Goal: Communication & Community: Answer question/provide support

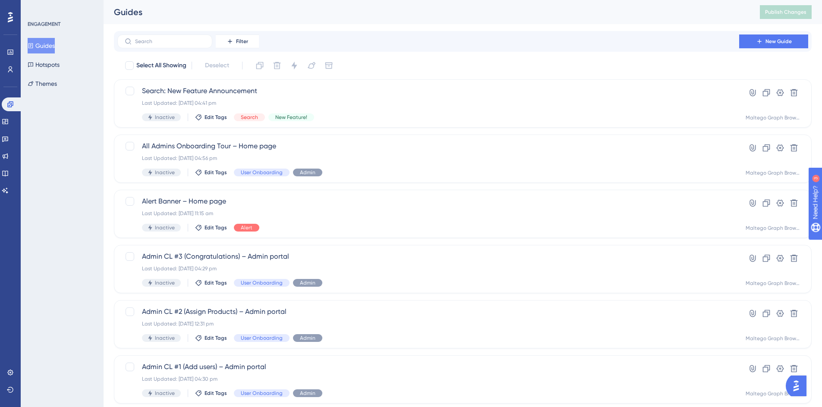
click at [620, 310] on img "Open AI Assistant Launcher" at bounding box center [796, 386] width 16 height 16
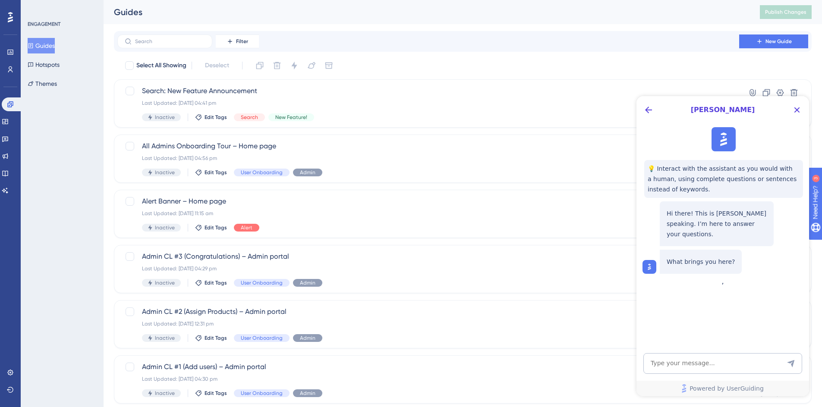
click at [620, 277] on div "💡 Interact with the assistant as you would with a human, using complete questio…" at bounding box center [721, 201] width 173 height 154
click at [620, 113] on icon "Back Button" at bounding box center [648, 110] width 10 height 10
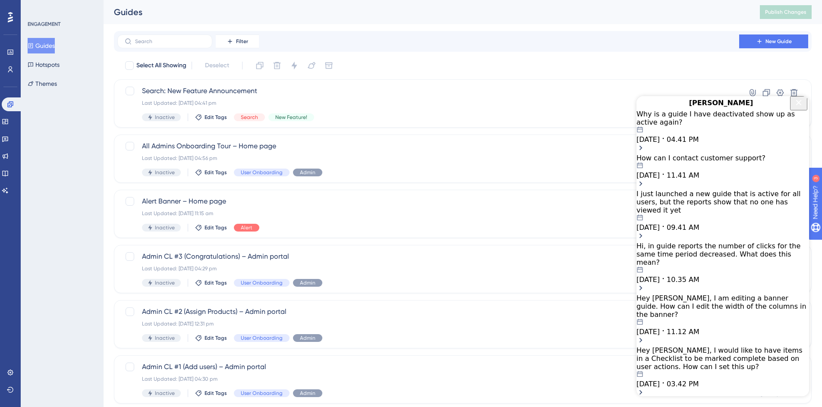
click at [620, 108] on span "[PERSON_NAME]" at bounding box center [720, 103] width 141 height 10
click at [620, 108] on icon "Close Button" at bounding box center [798, 102] width 10 height 10
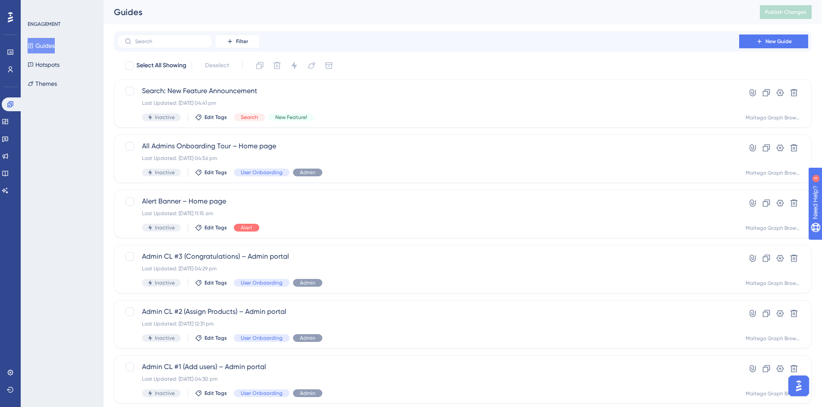
click at [620, 310] on img "Open AI Assistant Launcher" at bounding box center [799, 386] width 16 height 16
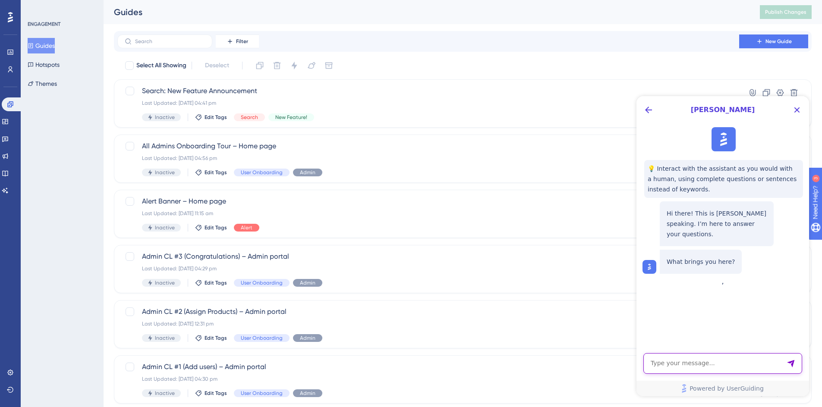
click at [620, 310] on textarea "AI Assistant Text Input" at bounding box center [722, 363] width 159 height 21
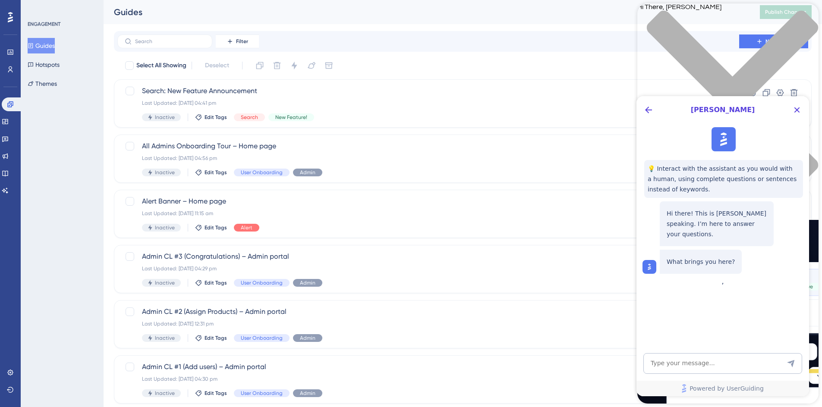
click at [620, 13] on div "close resource center" at bounding box center [727, 101] width 181 height 182
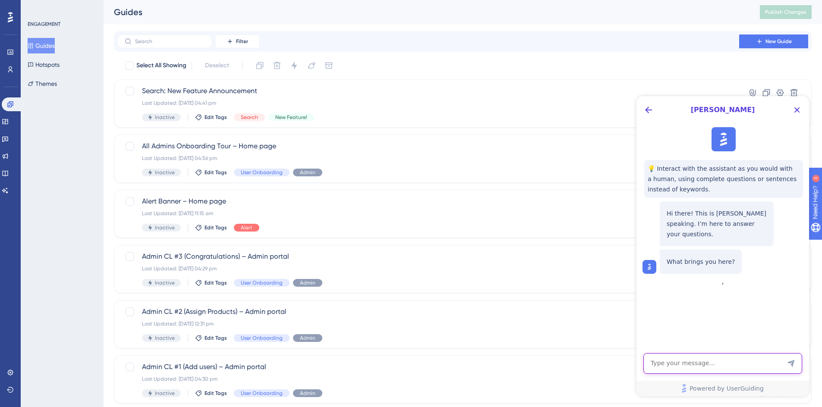
click at [620, 310] on textarea "AI Assistant Text Input" at bounding box center [722, 363] width 159 height 21
type textarea "Hey, I sent a message to the support team but I can't find the messenger"
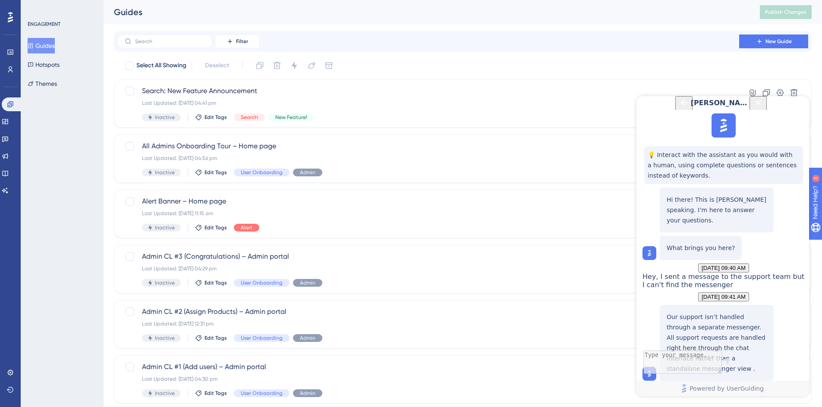
scroll to position [97, 0]
click at [620, 310] on textarea "AI Assistant Text Input" at bounding box center [722, 363] width 159 height 21
type textarea "I received a message from support. Where do I view it?"
click at [620, 108] on icon "Back Button" at bounding box center [683, 102] width 10 height 10
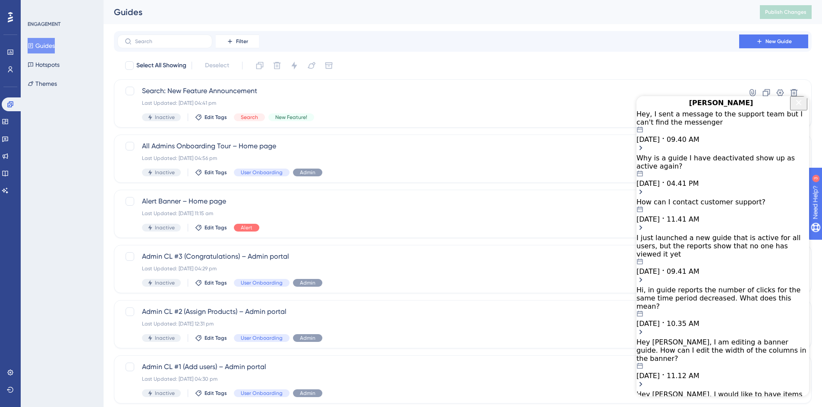
scroll to position [0, 0]
click at [620, 110] on div "[PERSON_NAME]" at bounding box center [722, 103] width 173 height 14
click at [620, 108] on icon "Close Button" at bounding box center [798, 102] width 10 height 10
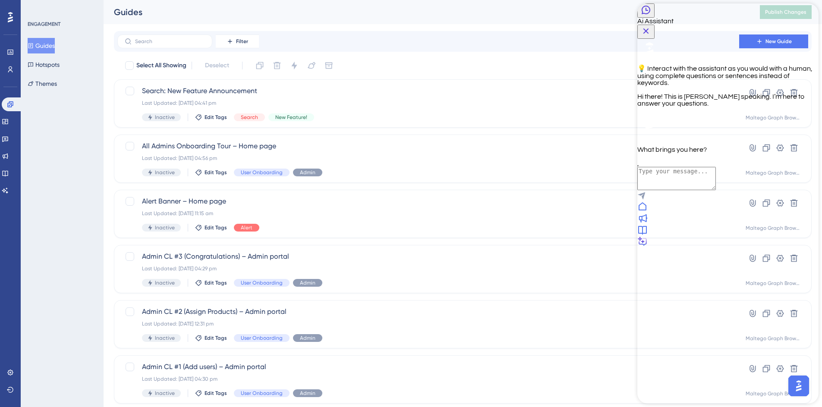
click at [620, 212] on icon at bounding box center [642, 206] width 10 height 10
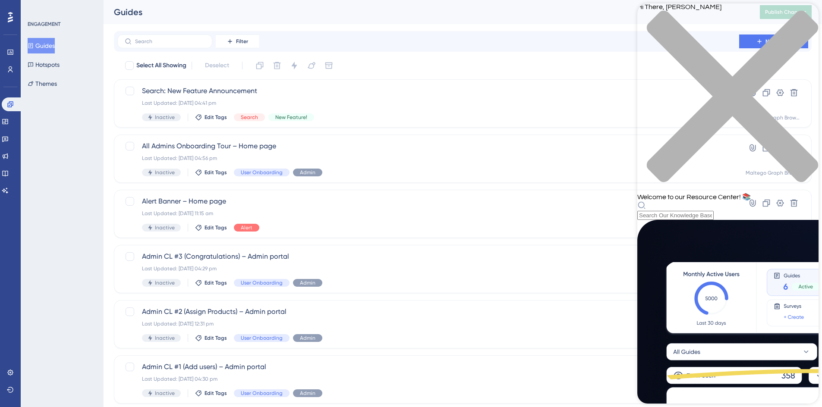
click at [620, 16] on div "close resource center" at bounding box center [727, 101] width 181 height 182
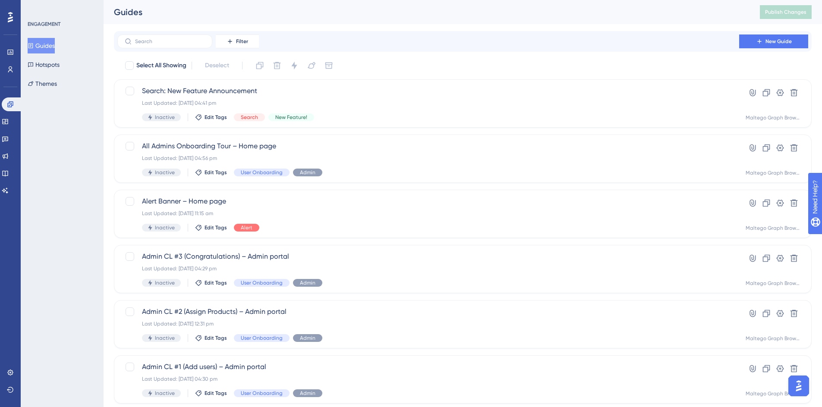
click at [620, 310] on img "Open AI Assistant Launcher" at bounding box center [799, 386] width 16 height 16
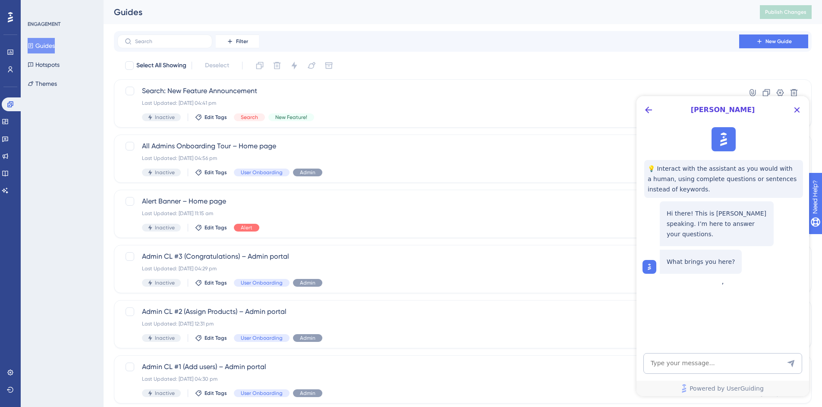
click at [620, 277] on div "💡 Interact with the assistant as you would with a human, using complete questio…" at bounding box center [721, 201] width 173 height 154
click at [620, 111] on icon "Back Button" at bounding box center [648, 110] width 10 height 10
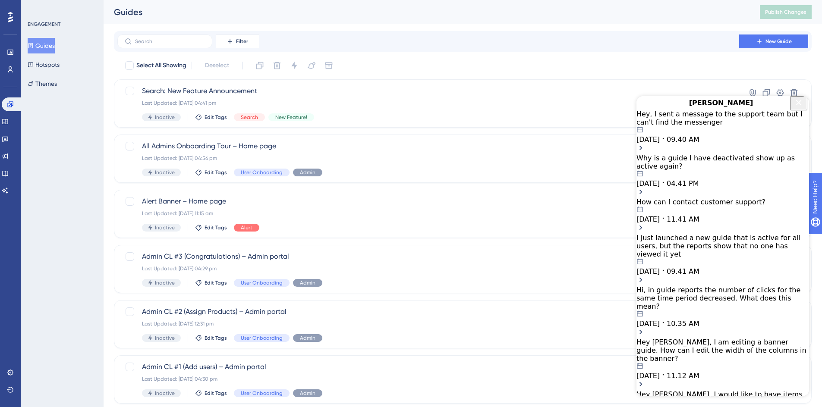
click at [620, 139] on div "Hey, I sent a message to the support team but I can't find the messenger [DATE]…" at bounding box center [722, 127] width 173 height 34
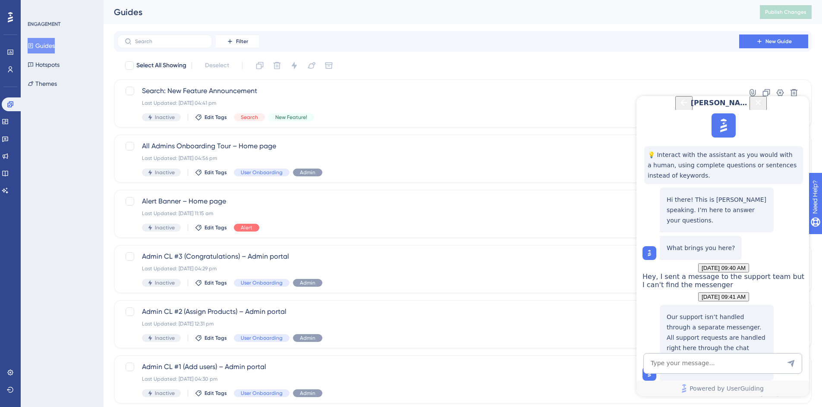
scroll to position [224, 0]
click at [620, 108] on icon "Back Button" at bounding box center [683, 102] width 10 height 10
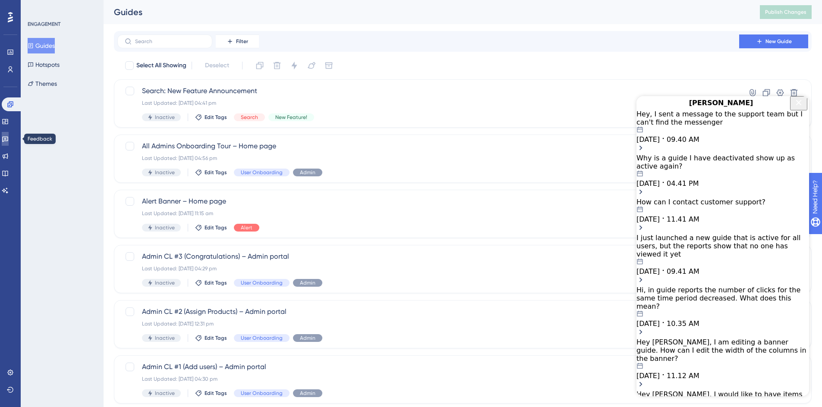
click at [9, 137] on icon at bounding box center [5, 138] width 7 height 7
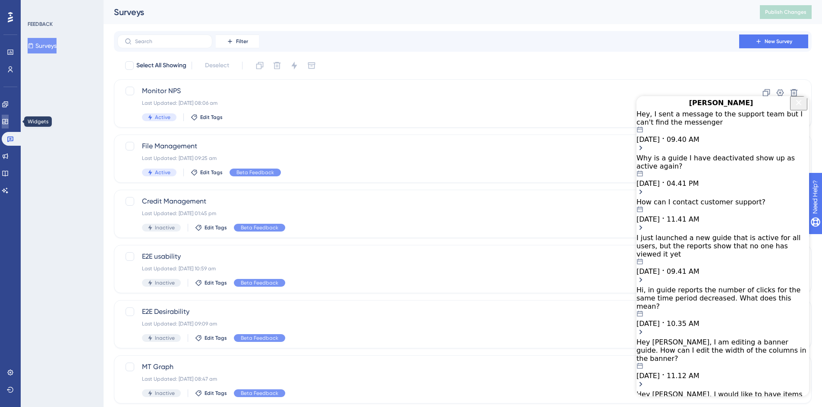
click at [9, 119] on icon at bounding box center [5, 121] width 7 height 7
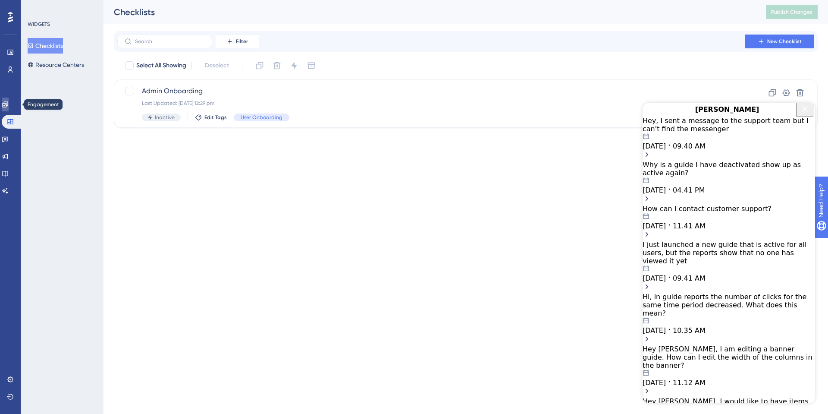
click at [9, 106] on icon at bounding box center [5, 104] width 7 height 7
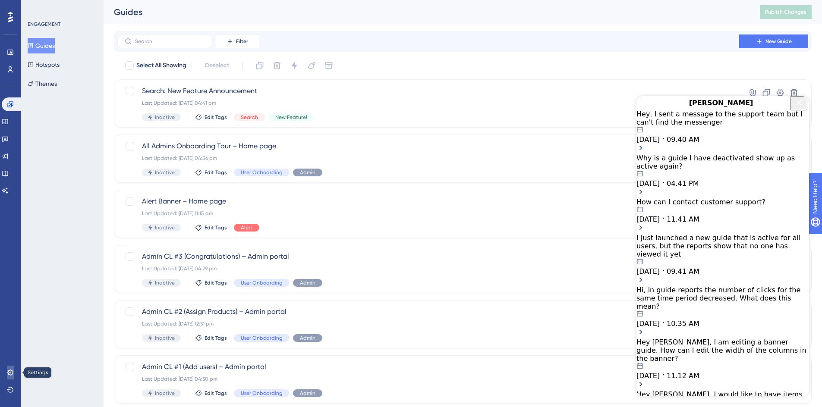
click at [10, 310] on link at bounding box center [10, 373] width 7 height 14
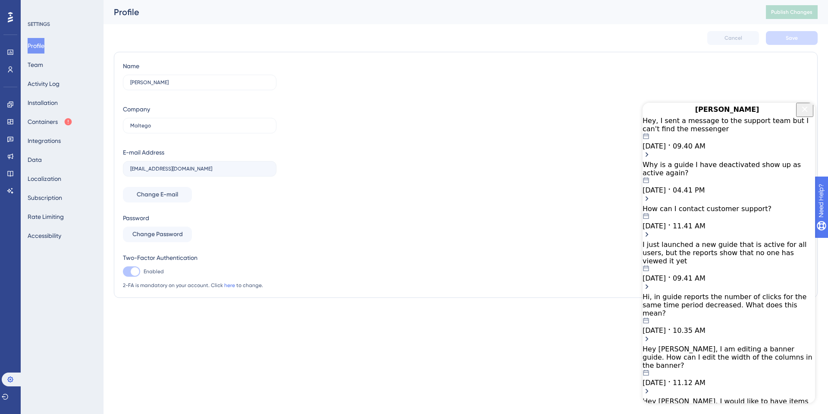
click at [9, 24] on div "Performance Users" at bounding box center [10, 50] width 14 height 52
click at [10, 22] on icon at bounding box center [10, 17] width 5 height 11
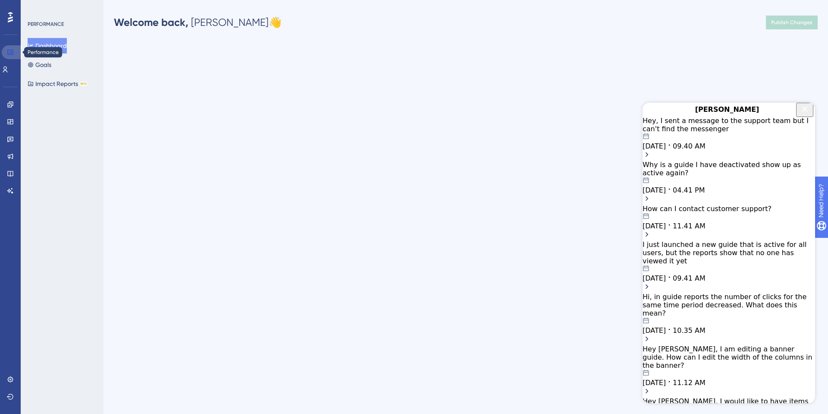
click at [13, 50] on icon at bounding box center [10, 52] width 6 height 5
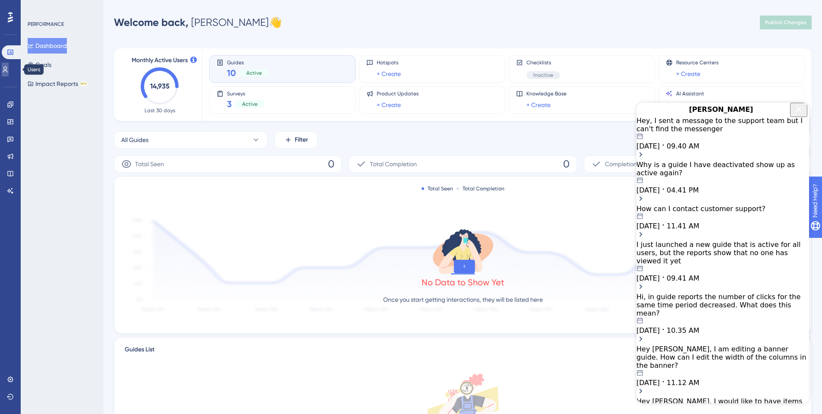
click at [8, 67] on icon at bounding box center [5, 69] width 5 height 6
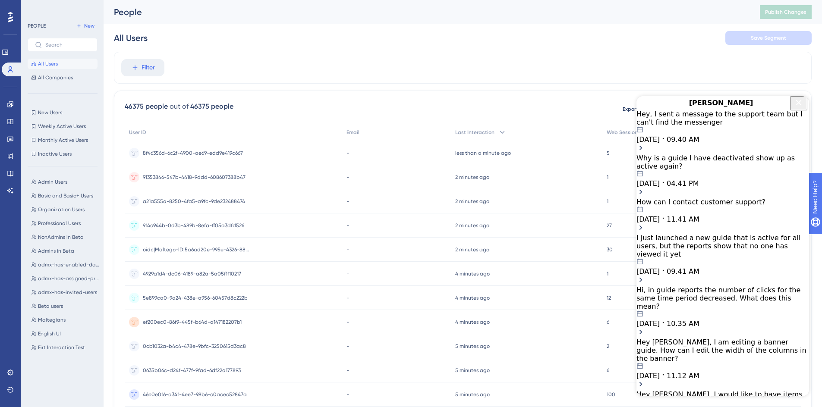
click at [8, 97] on div "Engagement Widgets Feedback Product Updates Knowledge Base AI Assistant" at bounding box center [10, 136] width 14 height 121
click at [10, 106] on icon at bounding box center [10, 104] width 7 height 7
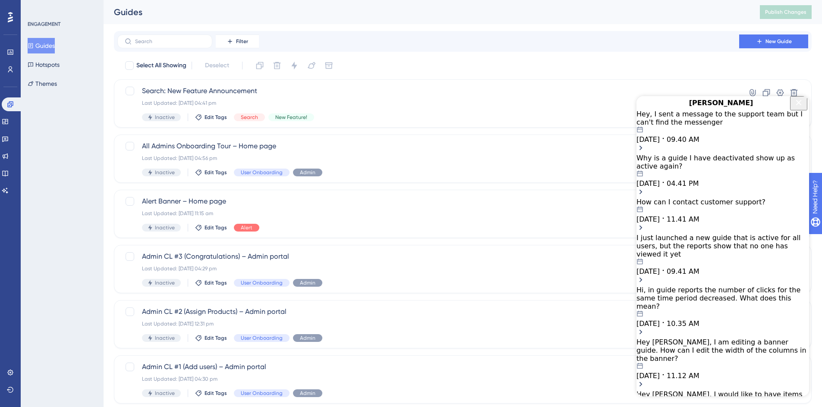
click at [620, 141] on div "[DATE] 09.40 AM" at bounding box center [722, 134] width 173 height 17
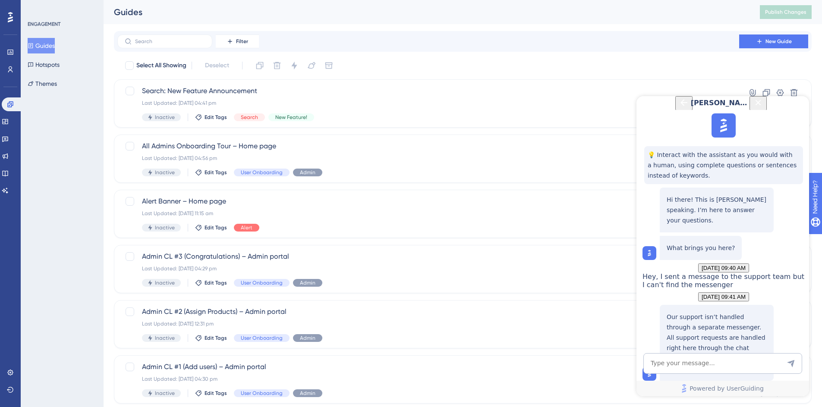
scroll to position [224, 0]
click at [620, 310] on textarea "AI Assistant Text Input" at bounding box center [722, 363] width 159 height 21
type textarea "I can't find it"
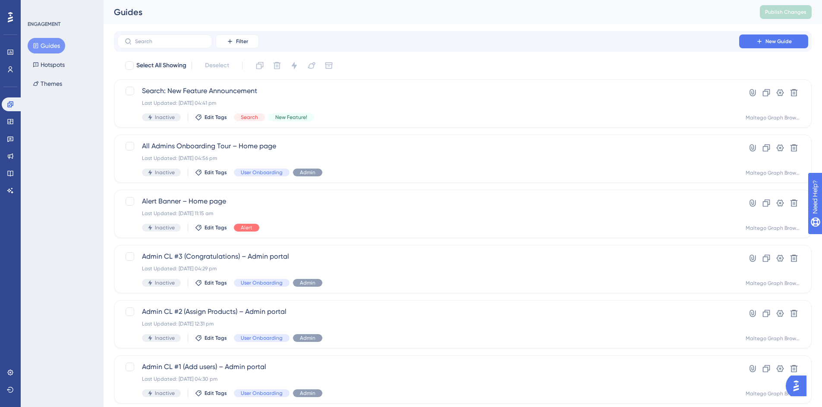
click at [799, 382] on img "Open AI Assistant Launcher" at bounding box center [796, 386] width 16 height 16
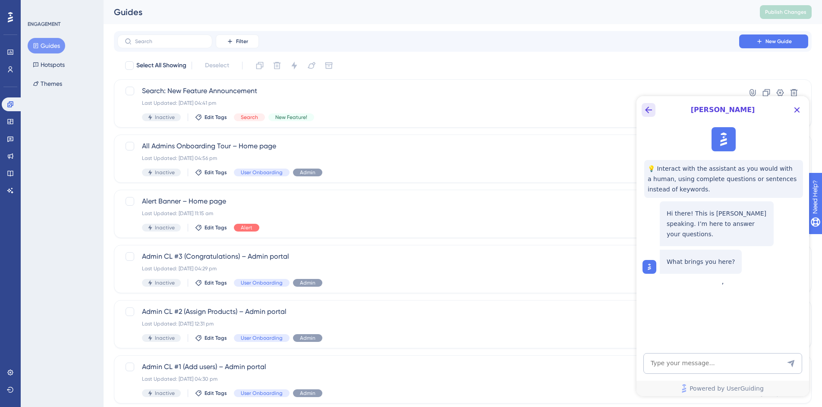
click at [654, 106] on button "Back Button" at bounding box center [648, 110] width 14 height 14
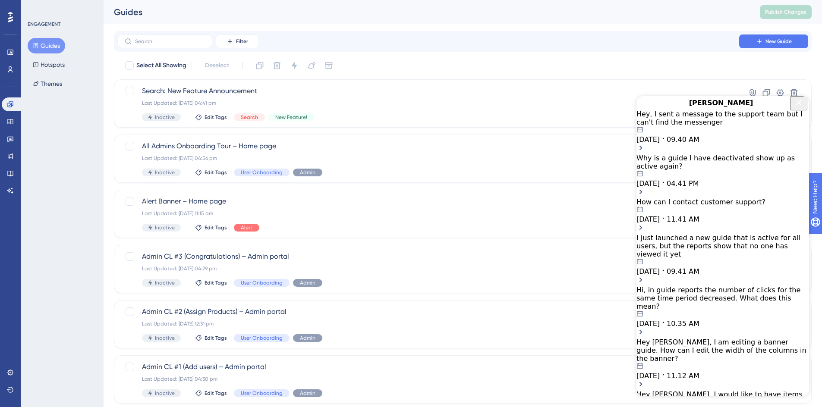
click at [726, 206] on div "How can I contact customer support?" at bounding box center [722, 202] width 173 height 8
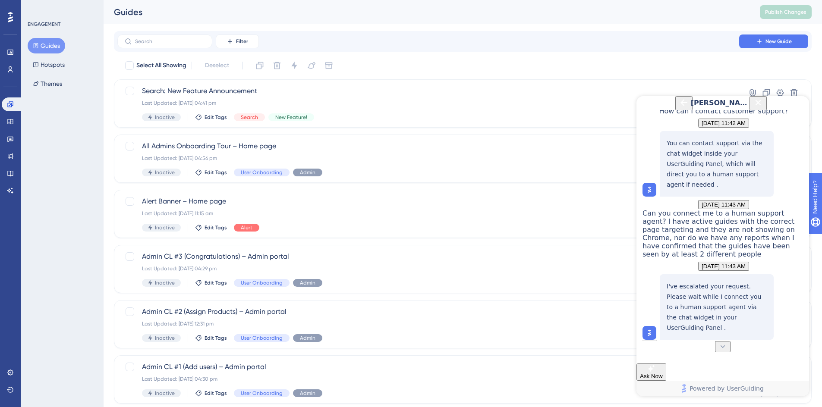
scroll to position [295, 0]
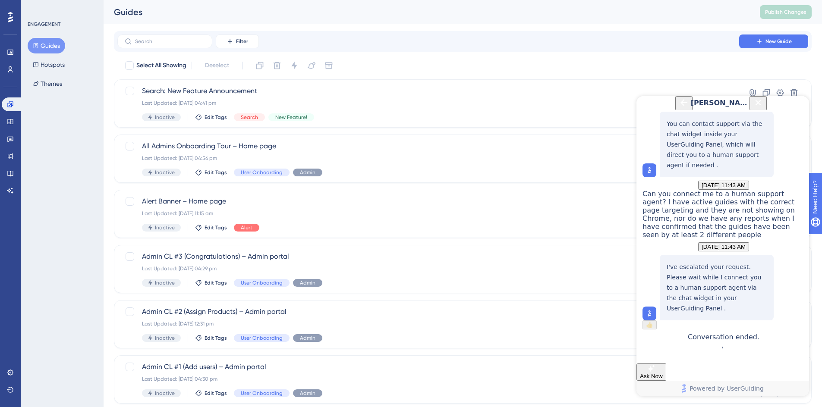
click at [677, 110] on div "[PERSON_NAME]" at bounding box center [723, 103] width 92 height 14
click at [680, 106] on icon "Back Button" at bounding box center [683, 102] width 7 height 7
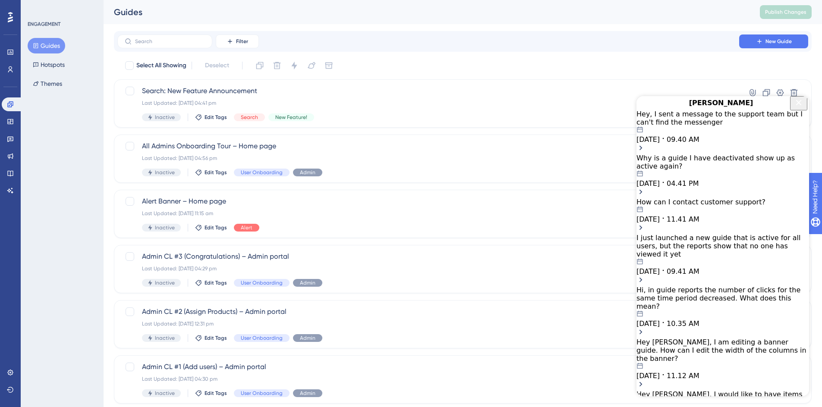
click at [735, 182] on div "08.13.2025 04.41 PM" at bounding box center [722, 178] width 173 height 17
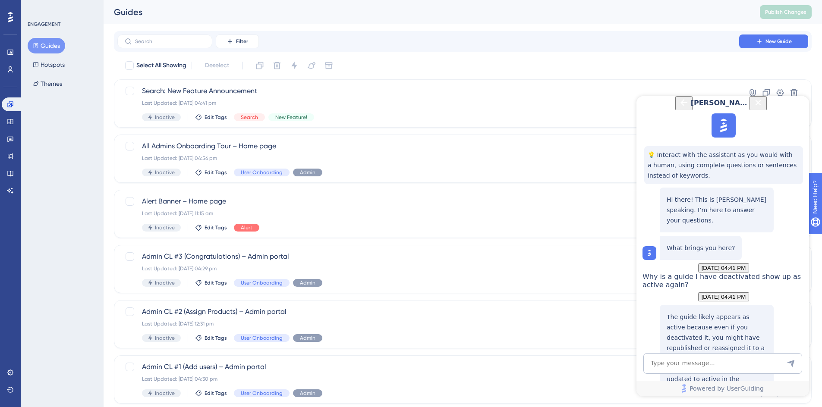
scroll to position [285, 0]
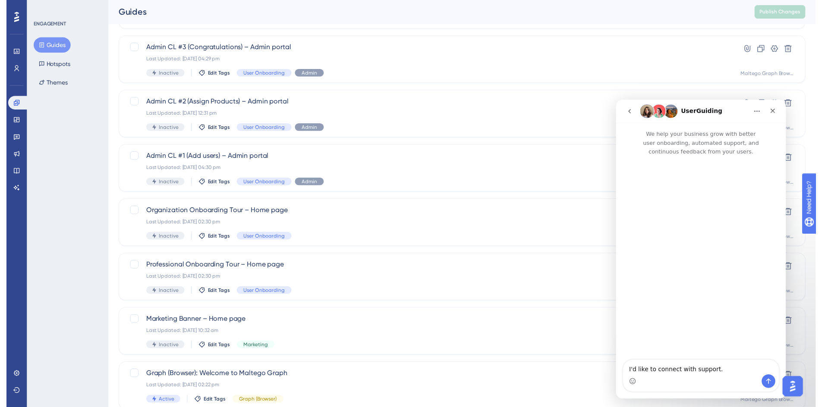
scroll to position [0, 0]
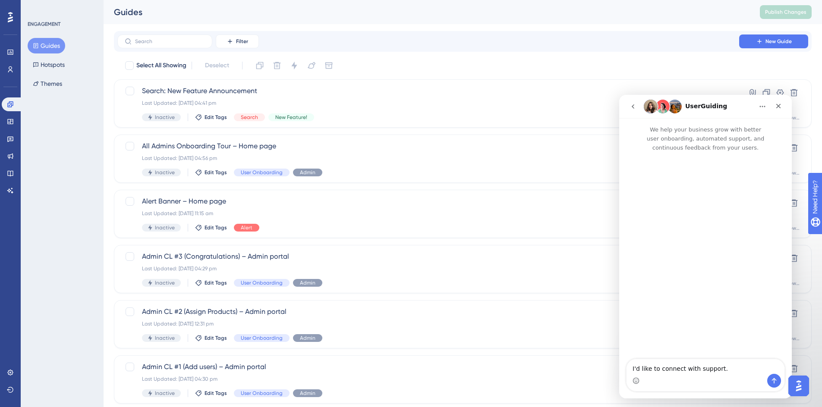
click at [633, 103] on icon "go back" at bounding box center [632, 106] width 7 height 7
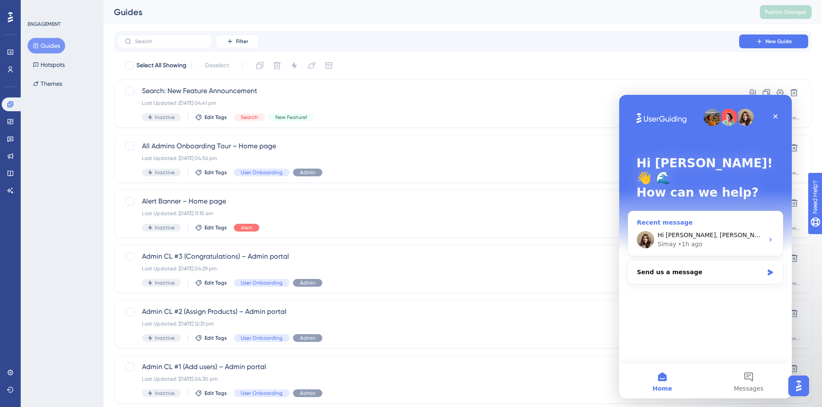
click at [725, 240] on div "Simay • 1h ago" at bounding box center [710, 244] width 106 height 9
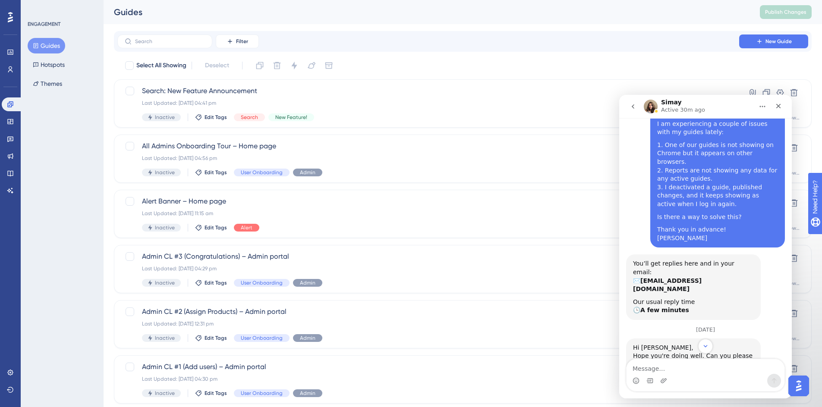
scroll to position [88, 0]
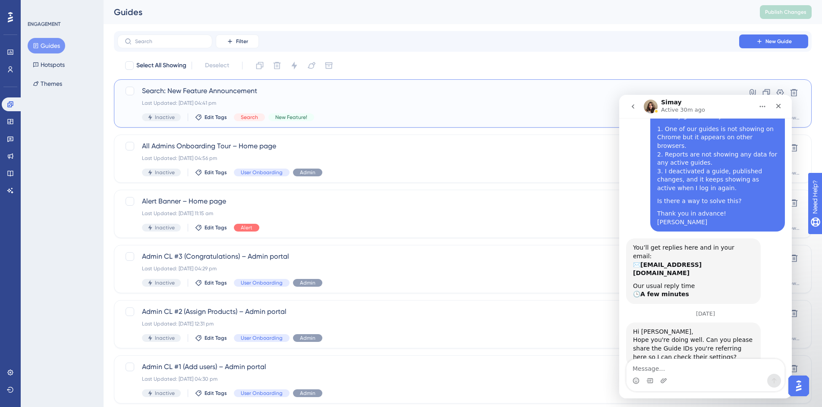
click at [313, 102] on div "Last Updated: [DATE] 04:41 pm" at bounding box center [428, 103] width 572 height 7
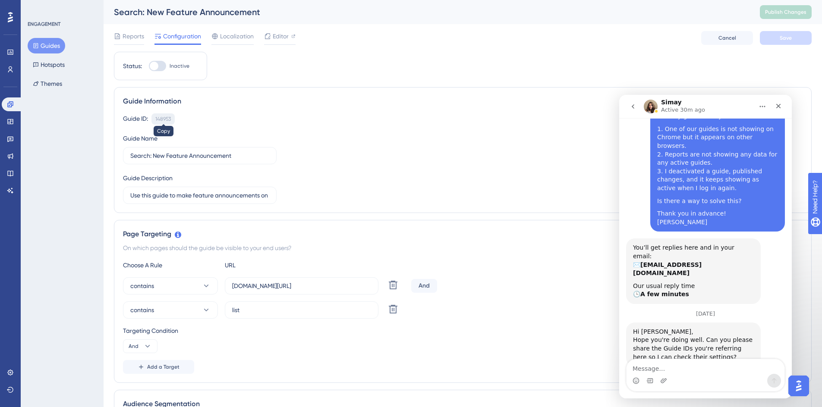
click at [167, 121] on div "148953" at bounding box center [163, 119] width 16 height 7
click at [672, 367] on textarea "Message…" at bounding box center [705, 366] width 158 height 15
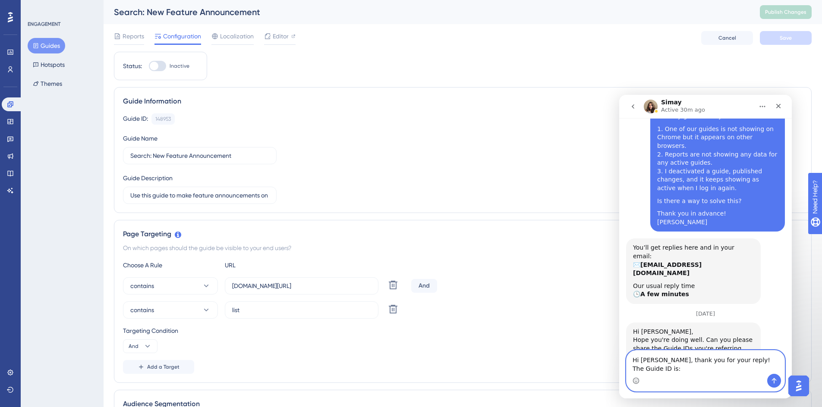
paste textarea "148953"
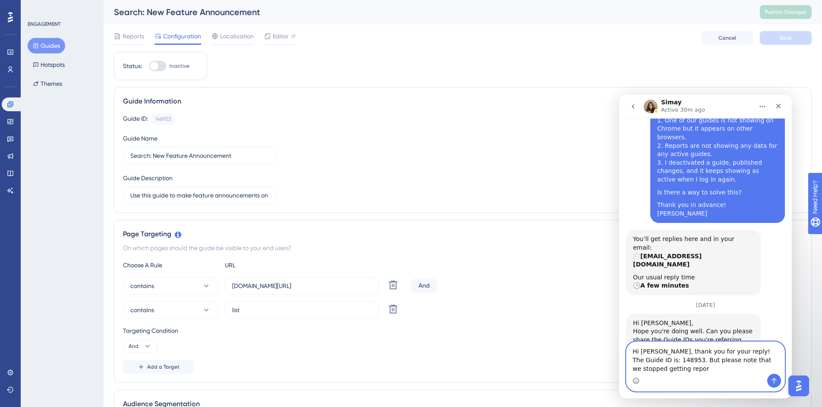
scroll to position [106, 0]
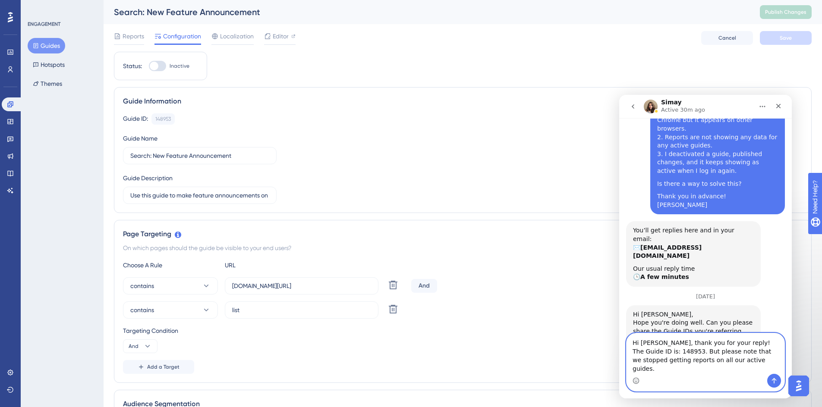
click at [655, 362] on textarea "Hi Simay, thank you for your reply! The Guide ID is: 148953. But please note th…" at bounding box center [705, 353] width 158 height 41
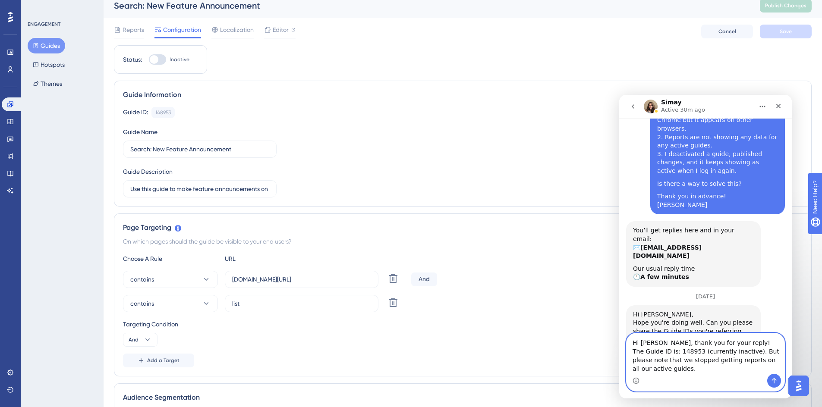
scroll to position [10, 0]
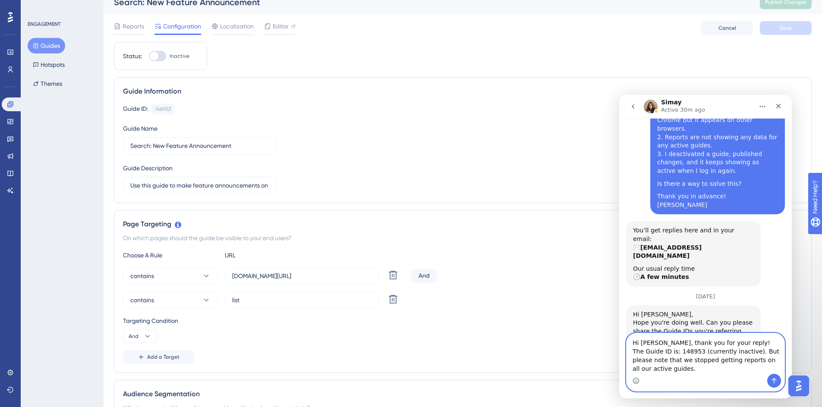
click at [767, 351] on textarea "Hi Simay, thank you for your reply! The Guide ID is: 148953 (currently inactive…" at bounding box center [705, 353] width 158 height 41
click at [742, 364] on textarea "Hi Simay, thank you for your reply! The Guide ID is: 148953 (currently inactive…" at bounding box center [705, 353] width 158 height 41
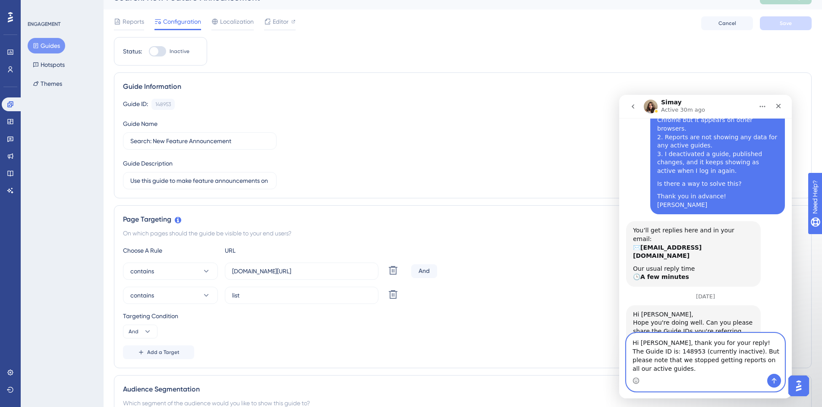
scroll to position [15, 0]
click at [772, 366] on textarea "Hi Simay, thank you for your reply! The Guide ID is: 148953 (currently inactive…" at bounding box center [705, 353] width 158 height 41
type textarea "Hi Simay, thank you for your reply! The Guide ID is: 148953 (currently inactive…"
click at [778, 381] on button "Send a message…" at bounding box center [774, 381] width 14 height 14
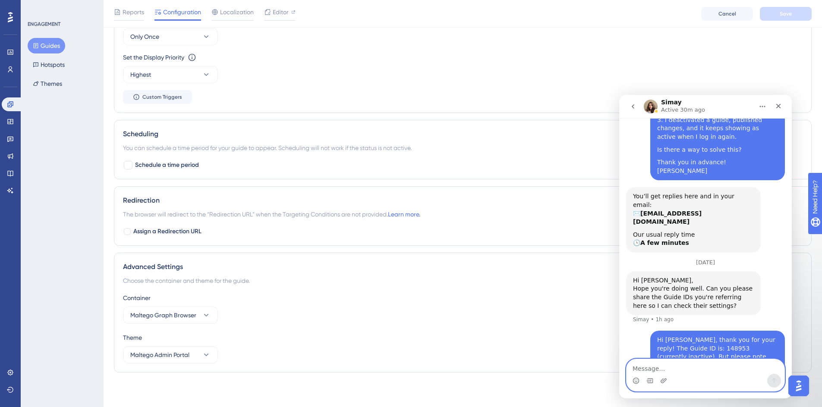
scroll to position [0, 0]
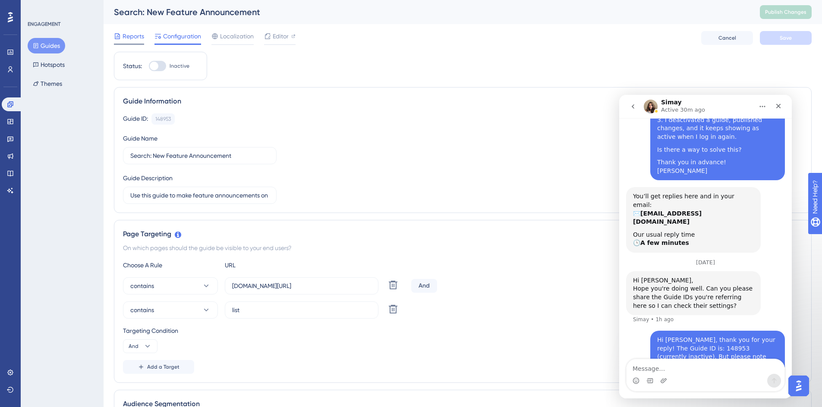
click at [128, 39] on span "Reports" at bounding box center [133, 36] width 22 height 10
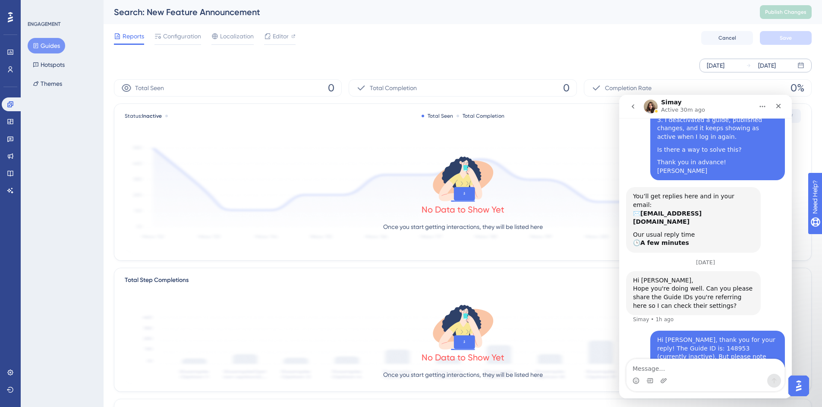
click at [743, 63] on div "Aug 08 2025 Aug 14 2025" at bounding box center [755, 66] width 112 height 14
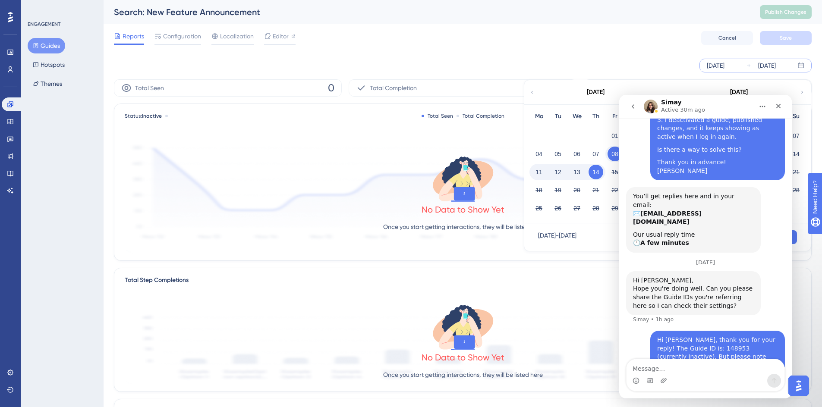
click at [535, 91] on div "August 2025" at bounding box center [595, 92] width 142 height 24
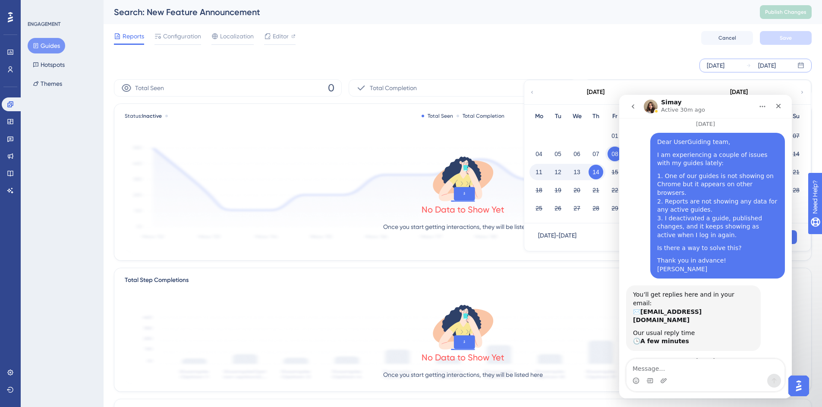
drag, startPoint x: 726, startPoint y: 110, endPoint x: 741, endPoint y: 126, distance: 22.0
click at [741, 126] on div "Simay Active 30m ago We help your business grow with better user onboarding, au…" at bounding box center [705, 247] width 173 height 304
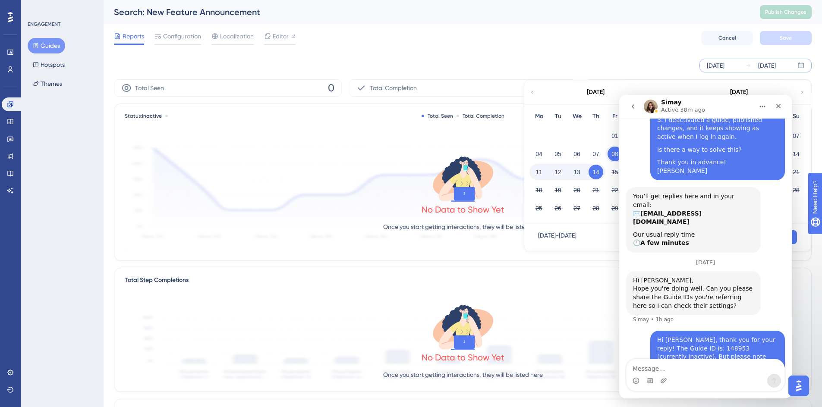
click at [804, 388] on img "Open AI Assistant Launcher" at bounding box center [799, 386] width 16 height 16
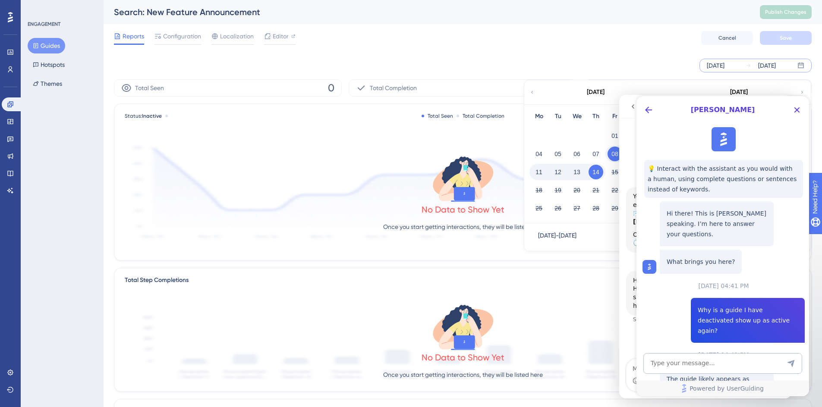
scroll to position [0, 0]
drag, startPoint x: 796, startPoint y: 110, endPoint x: 1432, endPoint y: 207, distance: 643.2
click at [796, 110] on icon "Close Button" at bounding box center [797, 110] width 6 height 6
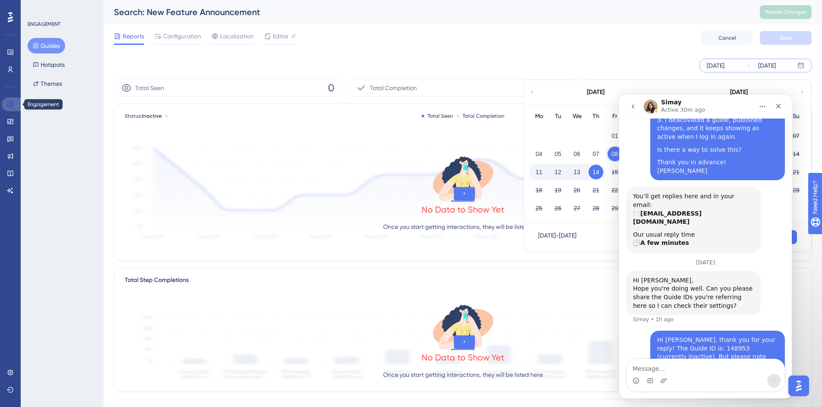
click at [9, 101] on icon at bounding box center [10, 104] width 7 height 7
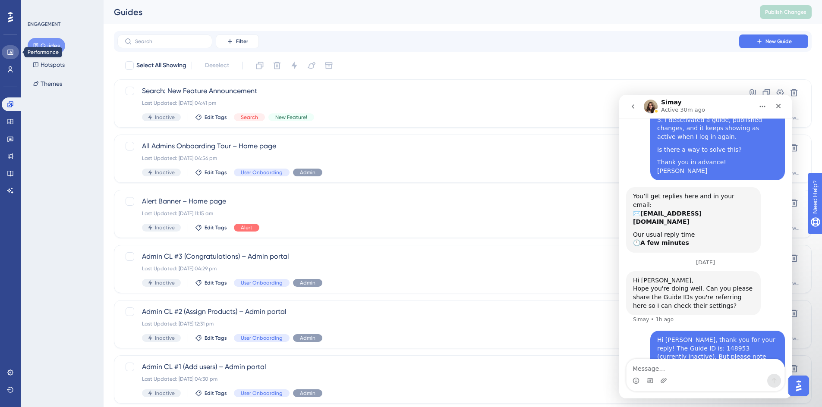
click at [10, 53] on icon at bounding box center [10, 52] width 6 height 5
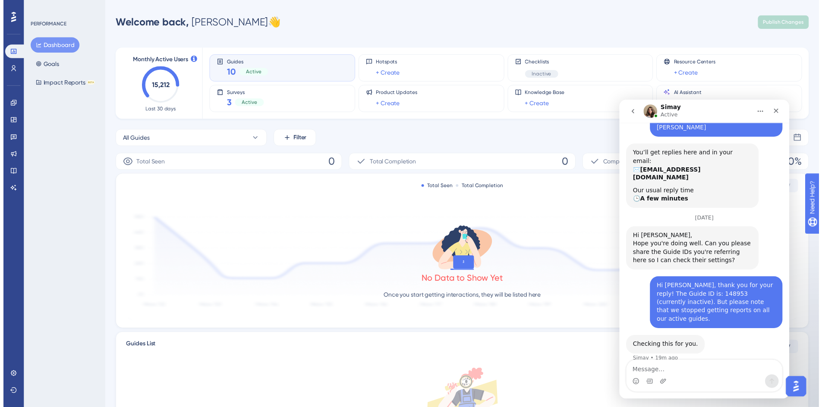
scroll to position [165, 0]
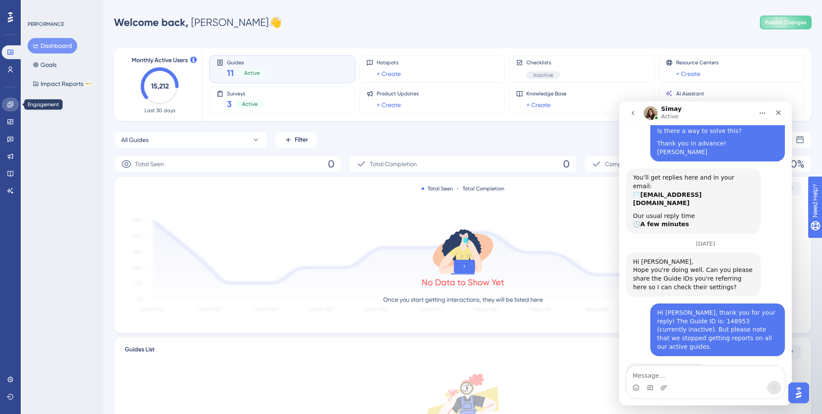
click at [16, 109] on link at bounding box center [10, 104] width 17 height 14
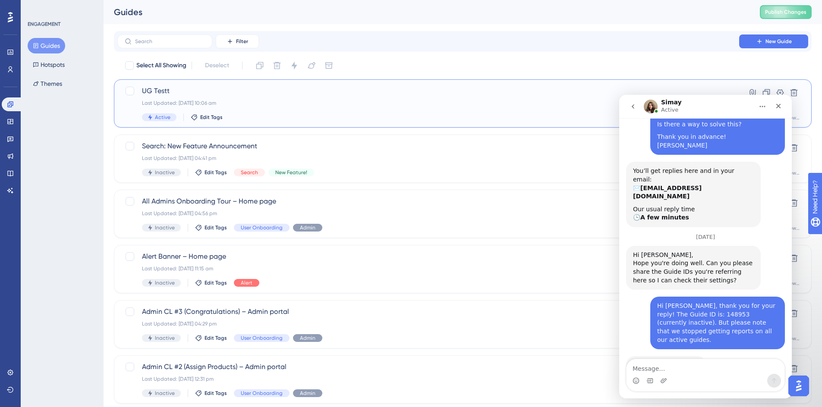
click at [376, 107] on div "UG Testt Last Updated: 14 Aug 2025 10:06 am Active Edit Tags" at bounding box center [428, 103] width 572 height 35
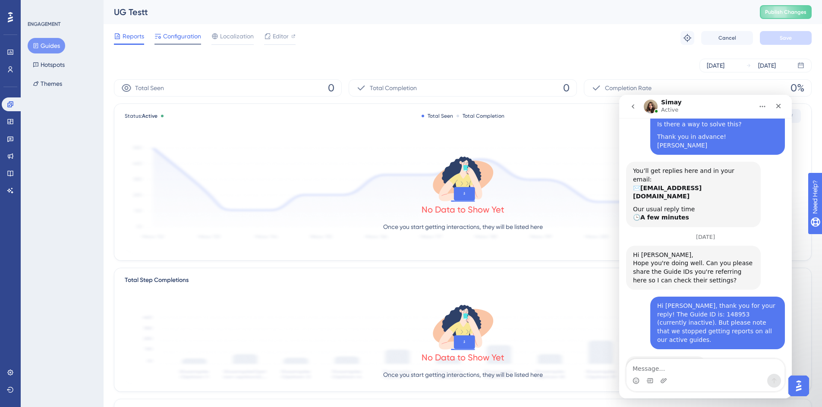
click at [189, 39] on span "Configuration" at bounding box center [182, 36] width 38 height 10
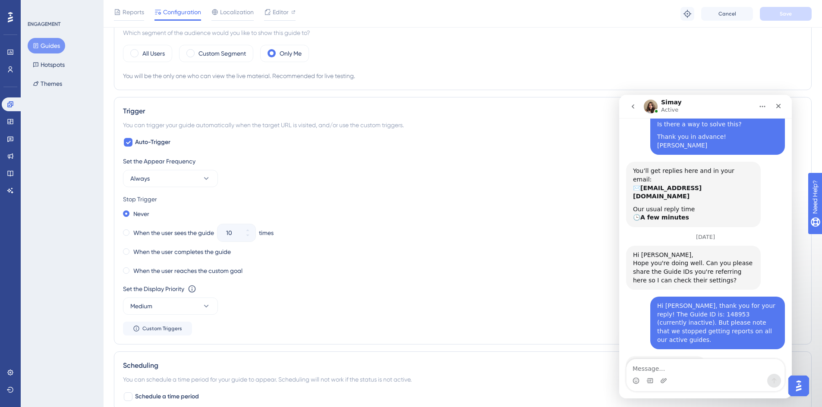
scroll to position [5, 0]
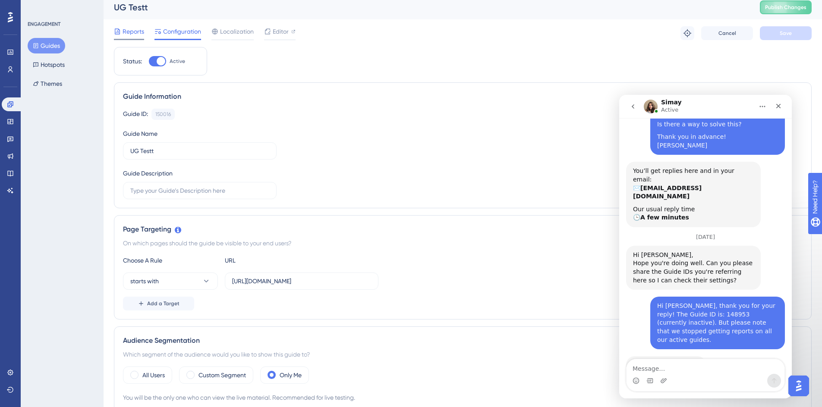
click at [122, 33] on div "Reports" at bounding box center [129, 31] width 30 height 10
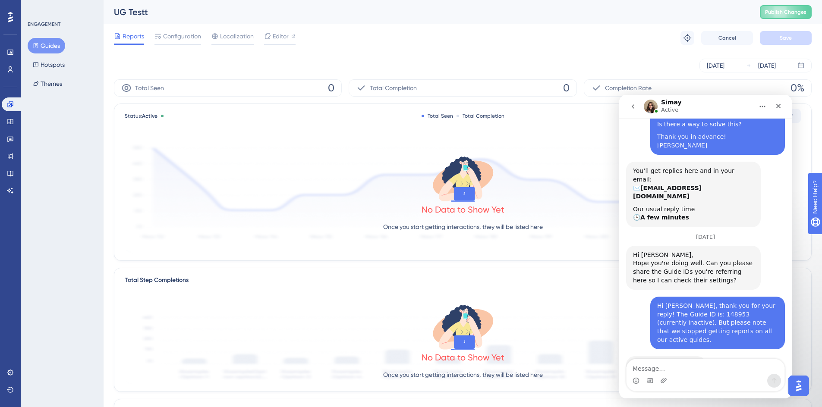
click at [37, 44] on icon at bounding box center [36, 46] width 6 height 6
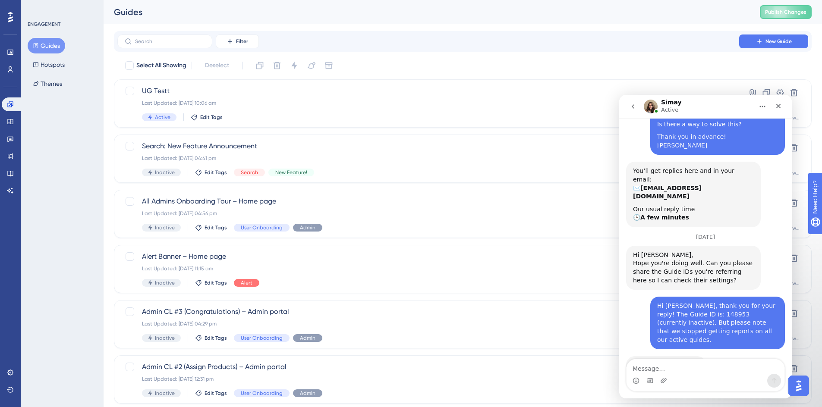
click at [685, 112] on div "Simay Active" at bounding box center [699, 106] width 110 height 15
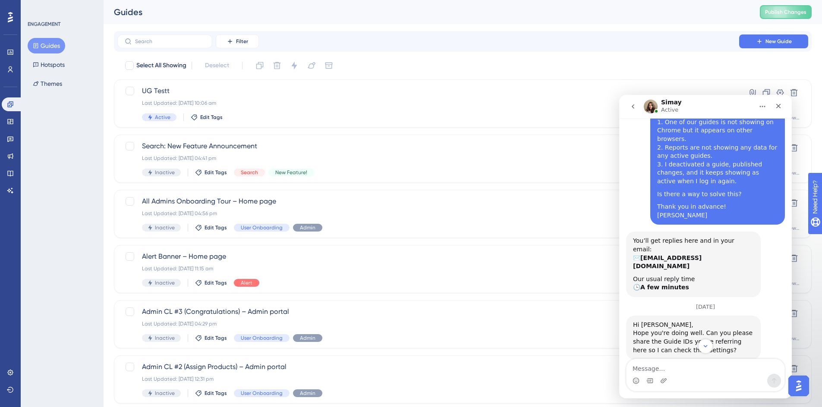
scroll to position [165, 0]
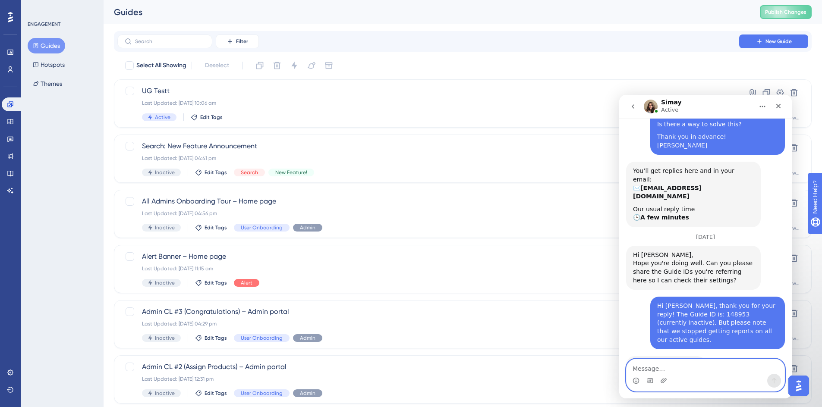
click at [705, 364] on textarea "Message…" at bounding box center [705, 366] width 158 height 15
type textarea "Thank you!"
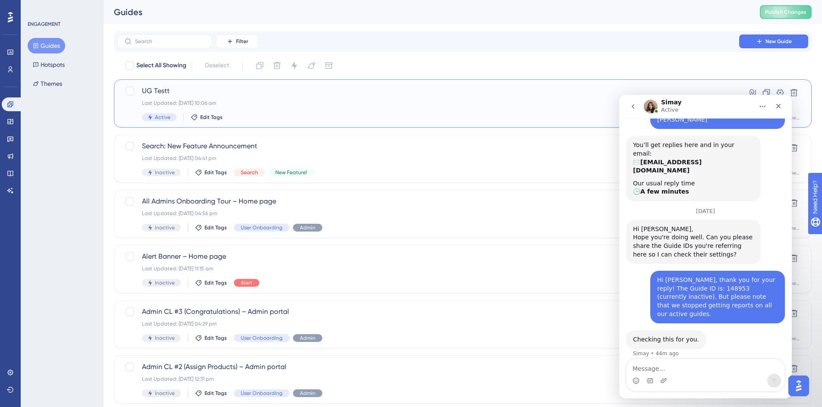
click at [341, 115] on div "Active Edit Tags" at bounding box center [428, 117] width 572 height 8
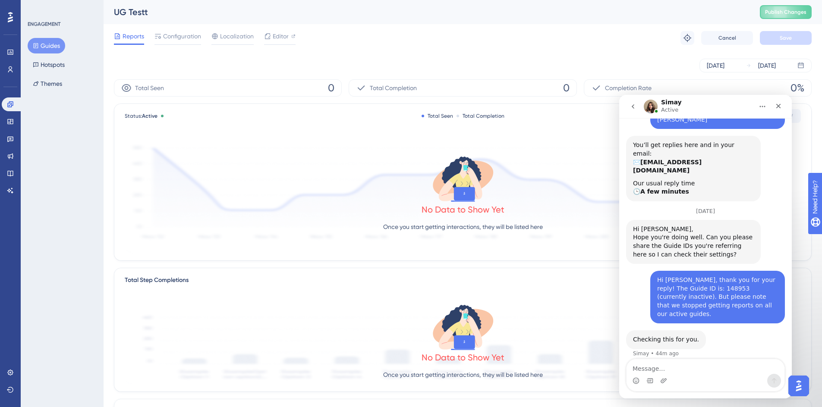
click at [56, 41] on button "Guides" at bounding box center [47, 46] width 38 height 16
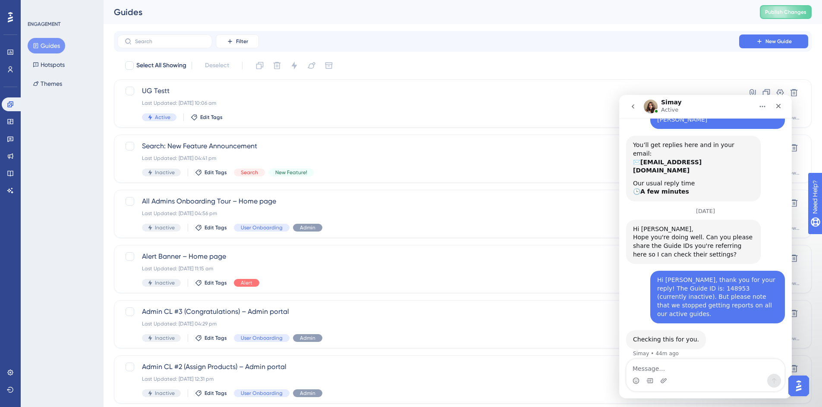
click at [50, 175] on div "ENGAGEMENT Guides Hotspots Themes" at bounding box center [62, 203] width 83 height 407
click at [58, 196] on div "ENGAGEMENT Guides Hotspots Themes" at bounding box center [62, 203] width 83 height 407
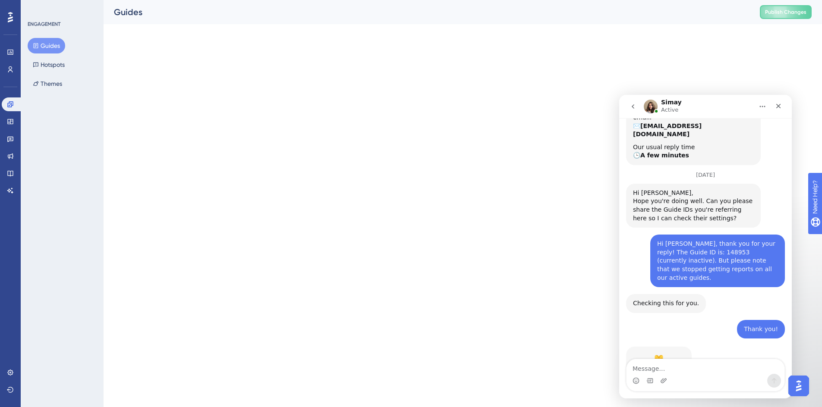
scroll to position [255, 0]
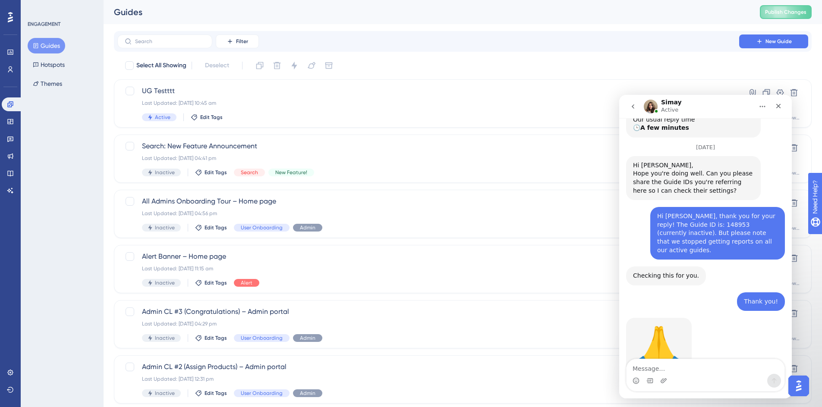
click at [716, 110] on div "Simay Active" at bounding box center [699, 106] width 110 height 15
click at [77, 189] on div "ENGAGEMENT Guides Hotspots Themes" at bounding box center [62, 203] width 83 height 407
click at [468, 104] on div "Last Updated: 14 Aug 2025 10:45 am" at bounding box center [428, 103] width 572 height 7
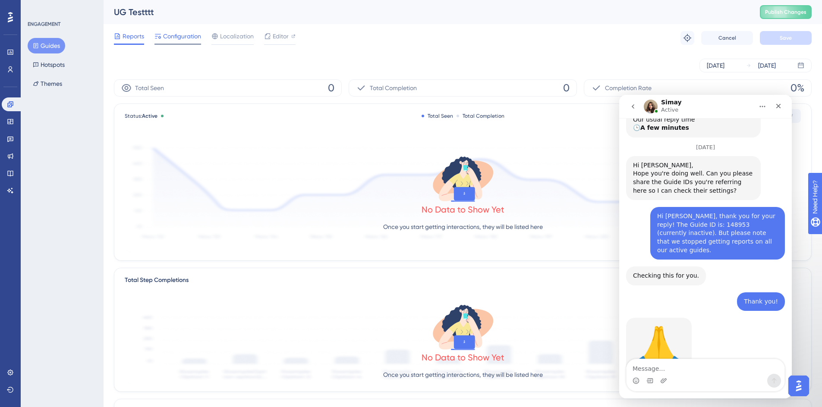
click at [175, 38] on span "Configuration" at bounding box center [182, 36] width 38 height 10
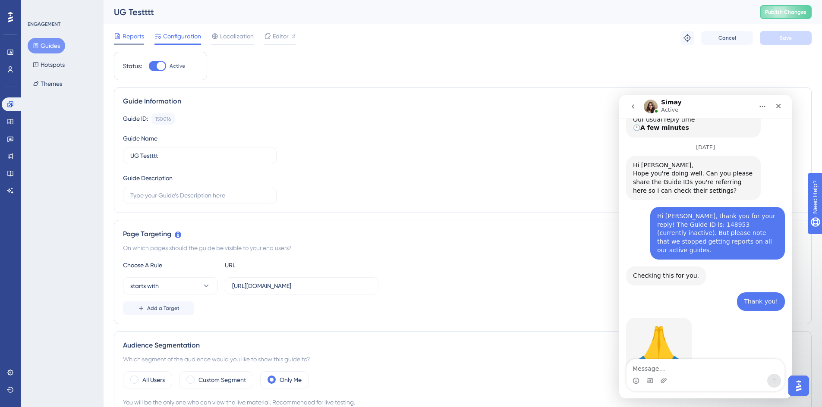
click at [133, 34] on span "Reports" at bounding box center [133, 36] width 22 height 10
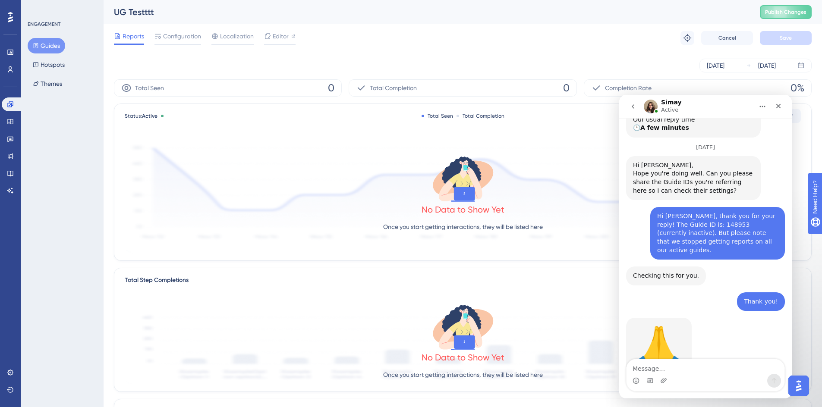
click at [58, 46] on button "Guides" at bounding box center [47, 46] width 38 height 16
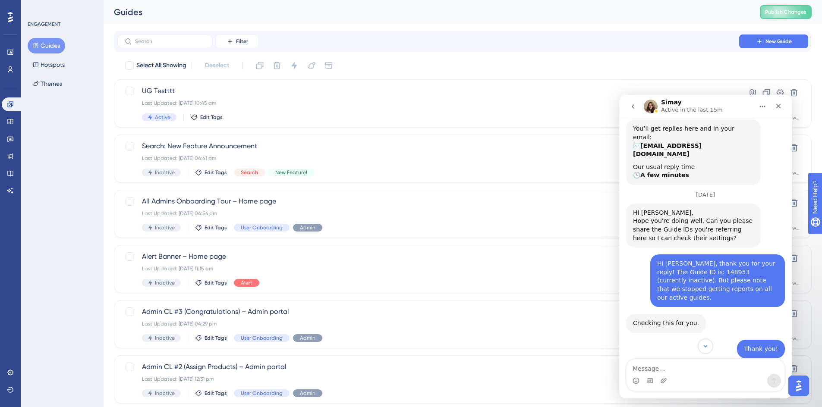
scroll to position [255, 0]
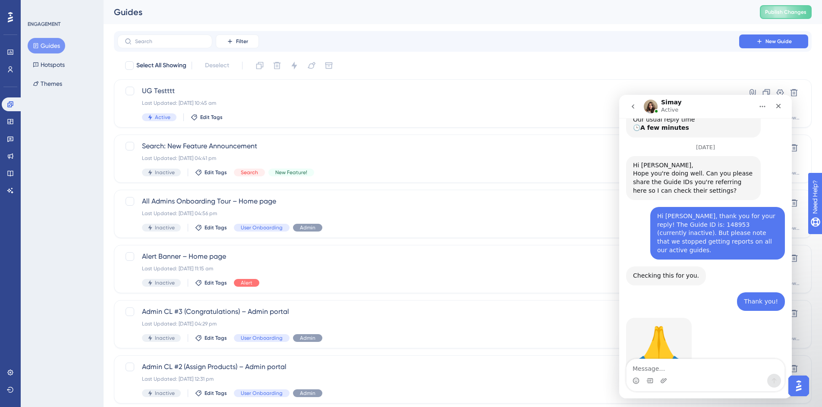
click at [69, 238] on div "ENGAGEMENT Guides Hotspots Themes" at bounding box center [62, 203] width 83 height 407
click at [50, 185] on div "ENGAGEMENT Guides Hotspots Themes" at bounding box center [62, 203] width 83 height 407
click at [283, 116] on div "Active Edit Tags" at bounding box center [428, 117] width 572 height 8
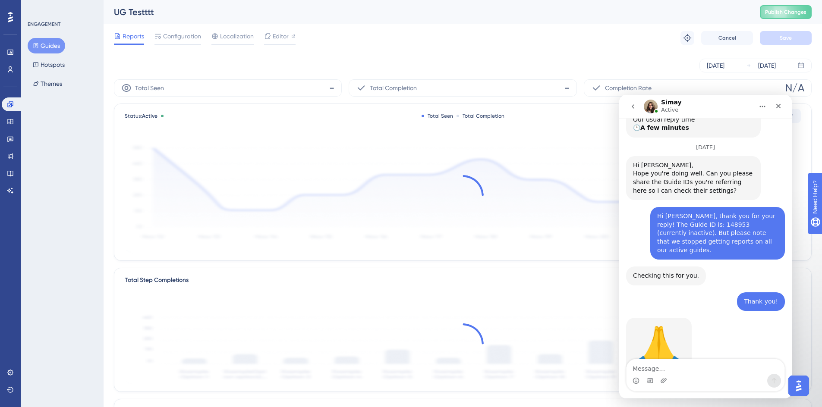
click at [79, 145] on div "ENGAGEMENT Guides Hotspots Themes" at bounding box center [62, 203] width 83 height 407
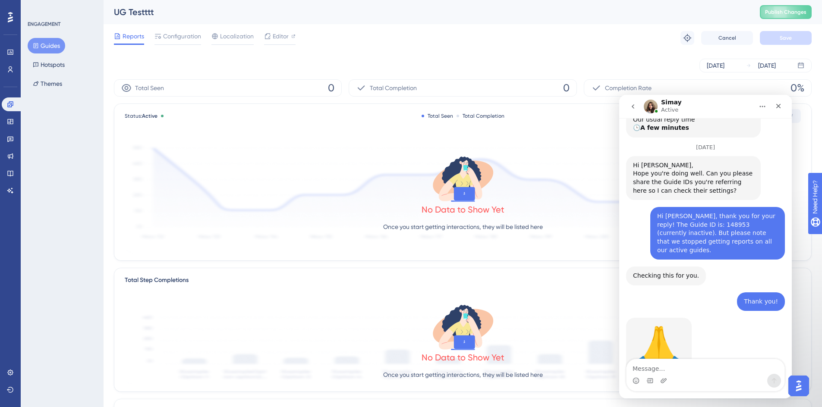
click at [177, 46] on div "Reports Configuration Localization Editor Troubleshoot Cancel Save" at bounding box center [462, 38] width 697 height 28
click at [184, 41] on span "Configuration" at bounding box center [182, 36] width 38 height 10
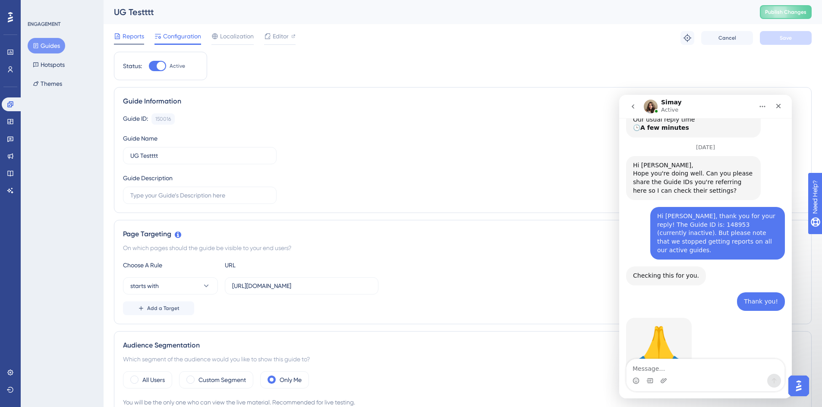
click at [130, 37] on span "Reports" at bounding box center [133, 36] width 22 height 10
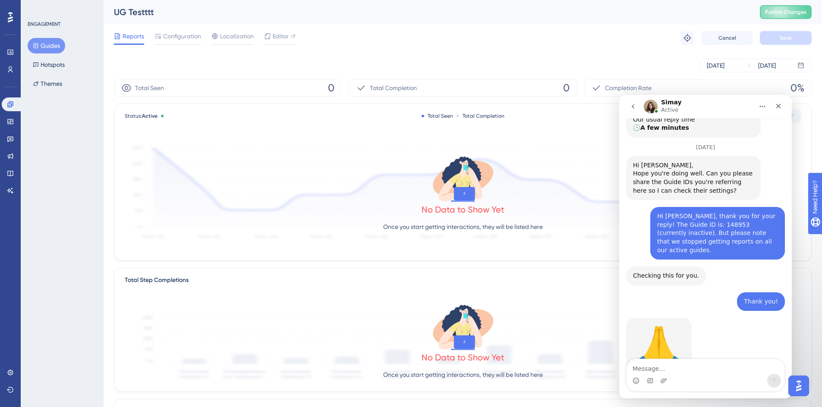
click at [47, 42] on button "Guides" at bounding box center [47, 46] width 38 height 16
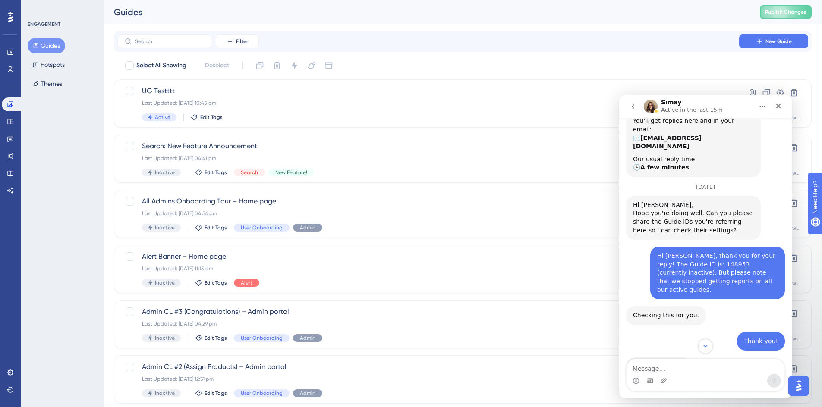
scroll to position [255, 0]
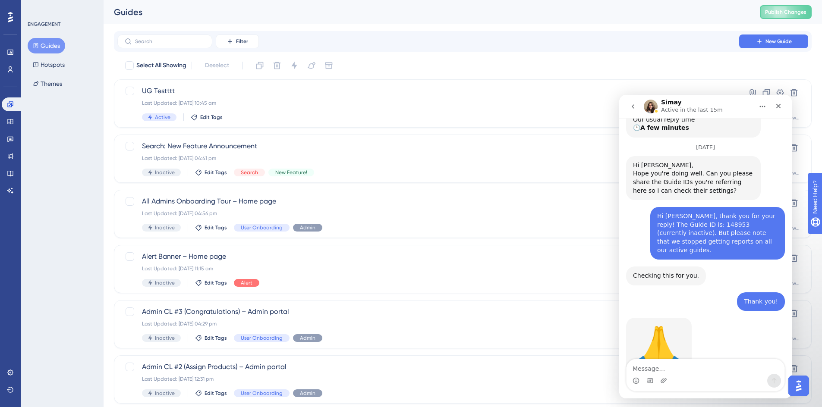
click at [56, 193] on div "ENGAGEMENT Guides Hotspots Themes" at bounding box center [62, 203] width 83 height 407
